Goal: Check status: Check status

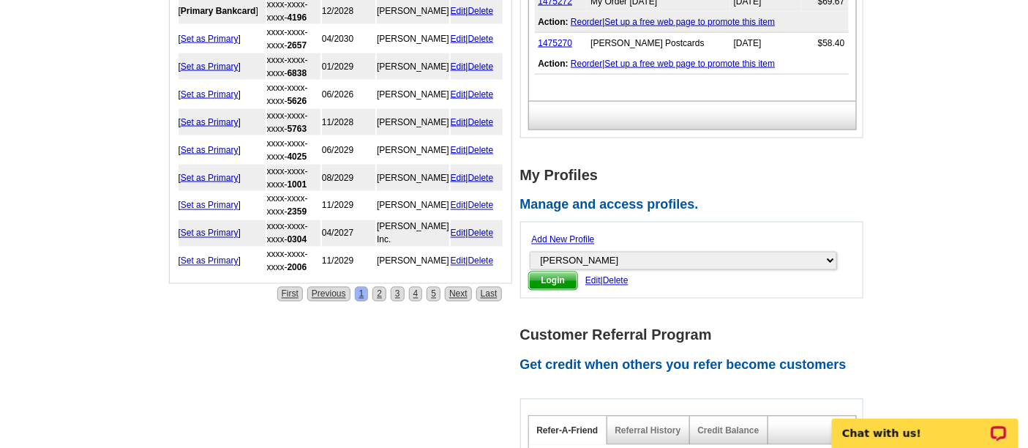
scroll to position [487, 0]
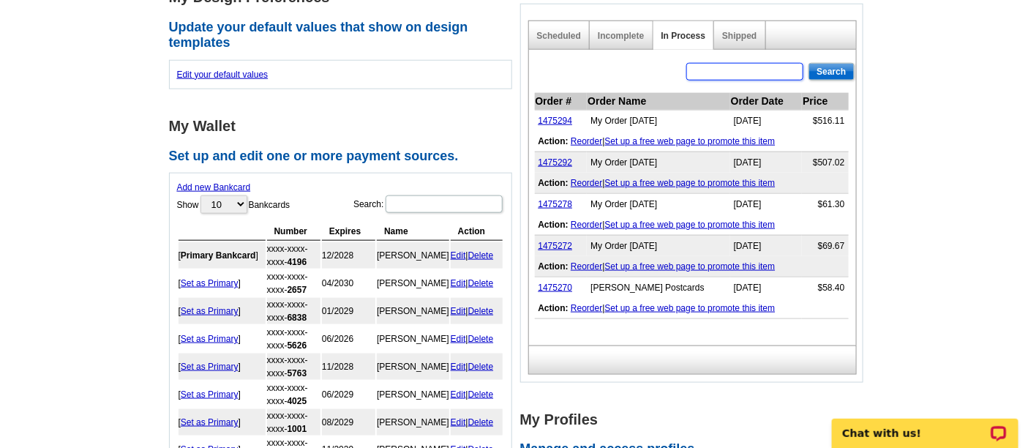
click at [763, 63] on input "text" at bounding box center [744, 72] width 117 height 18
paste input "1475295"
type input "1475295"
click at [829, 63] on input "Search" at bounding box center [831, 72] width 45 height 18
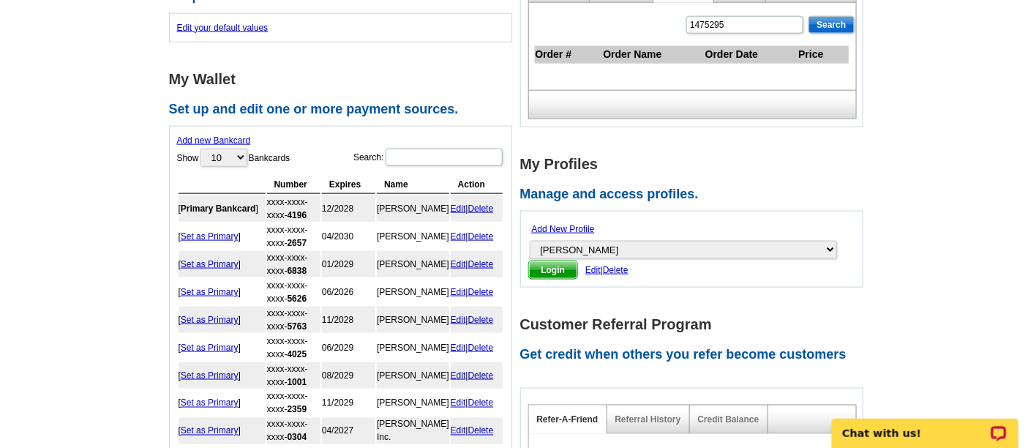
scroll to position [452, 0]
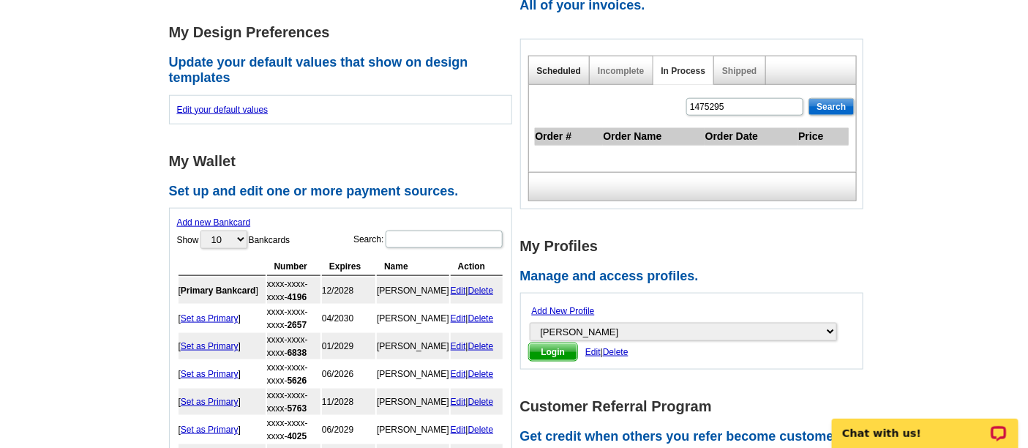
click at [577, 67] on link "Scheduled" at bounding box center [559, 71] width 45 height 10
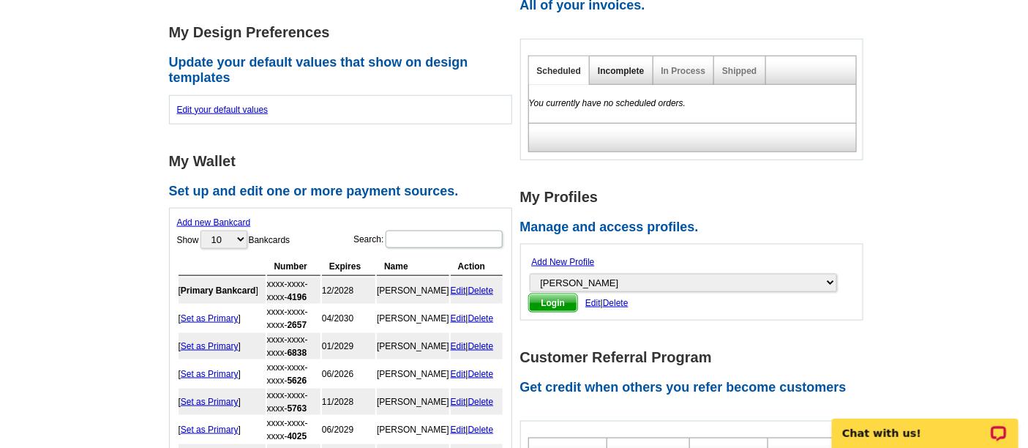
click at [623, 69] on link "Incomplete" at bounding box center [621, 71] width 46 height 10
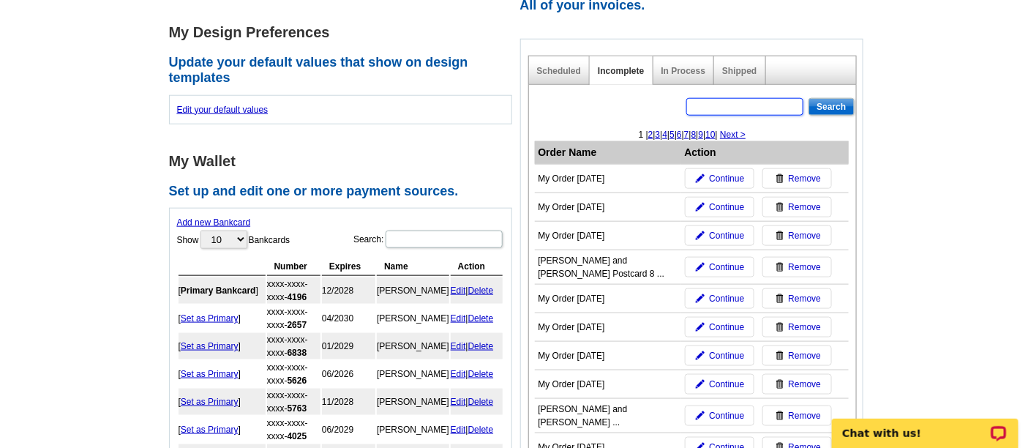
click at [728, 103] on input "text" at bounding box center [744, 107] width 117 height 18
paste input "1475295"
type input "1475295"
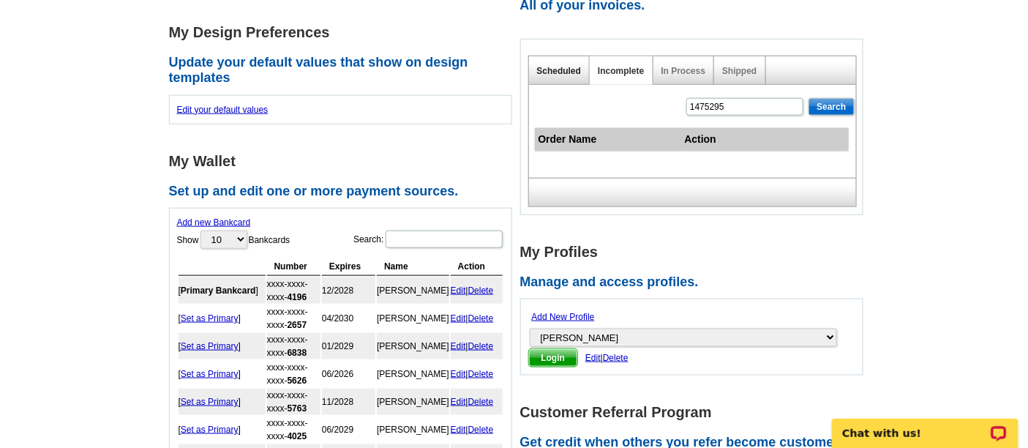
click at [561, 66] on link "Scheduled" at bounding box center [559, 71] width 45 height 10
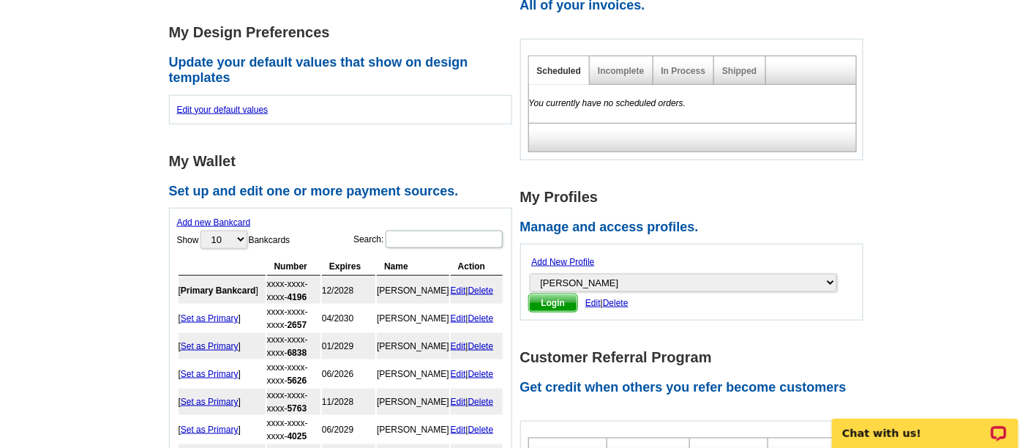
click at [784, 109] on div "You currently have no scheduled orders." at bounding box center [692, 104] width 329 height 38
